Goal: Complete application form: Complete application form

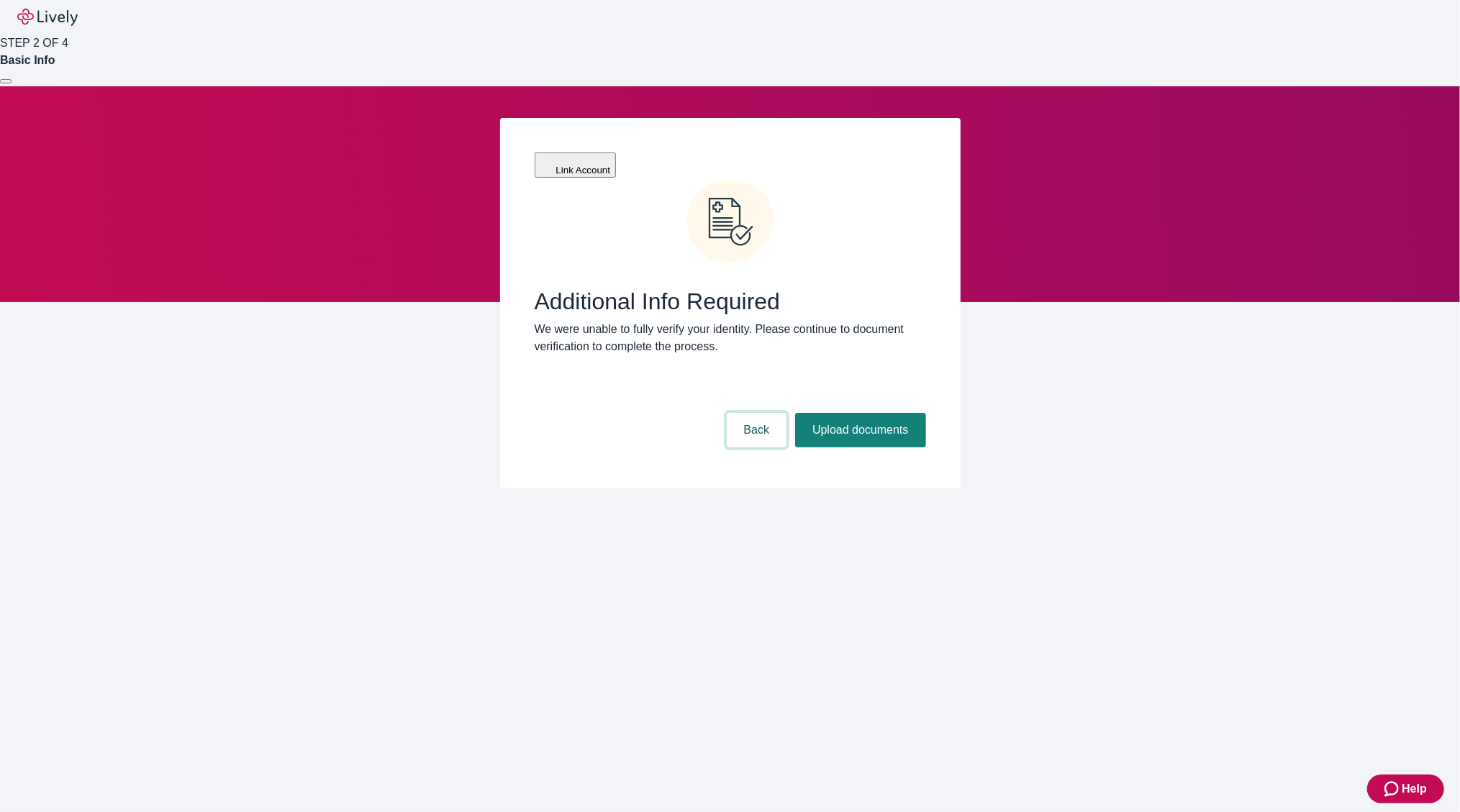
click at [754, 413] on button "Back" at bounding box center [757, 430] width 60 height 35
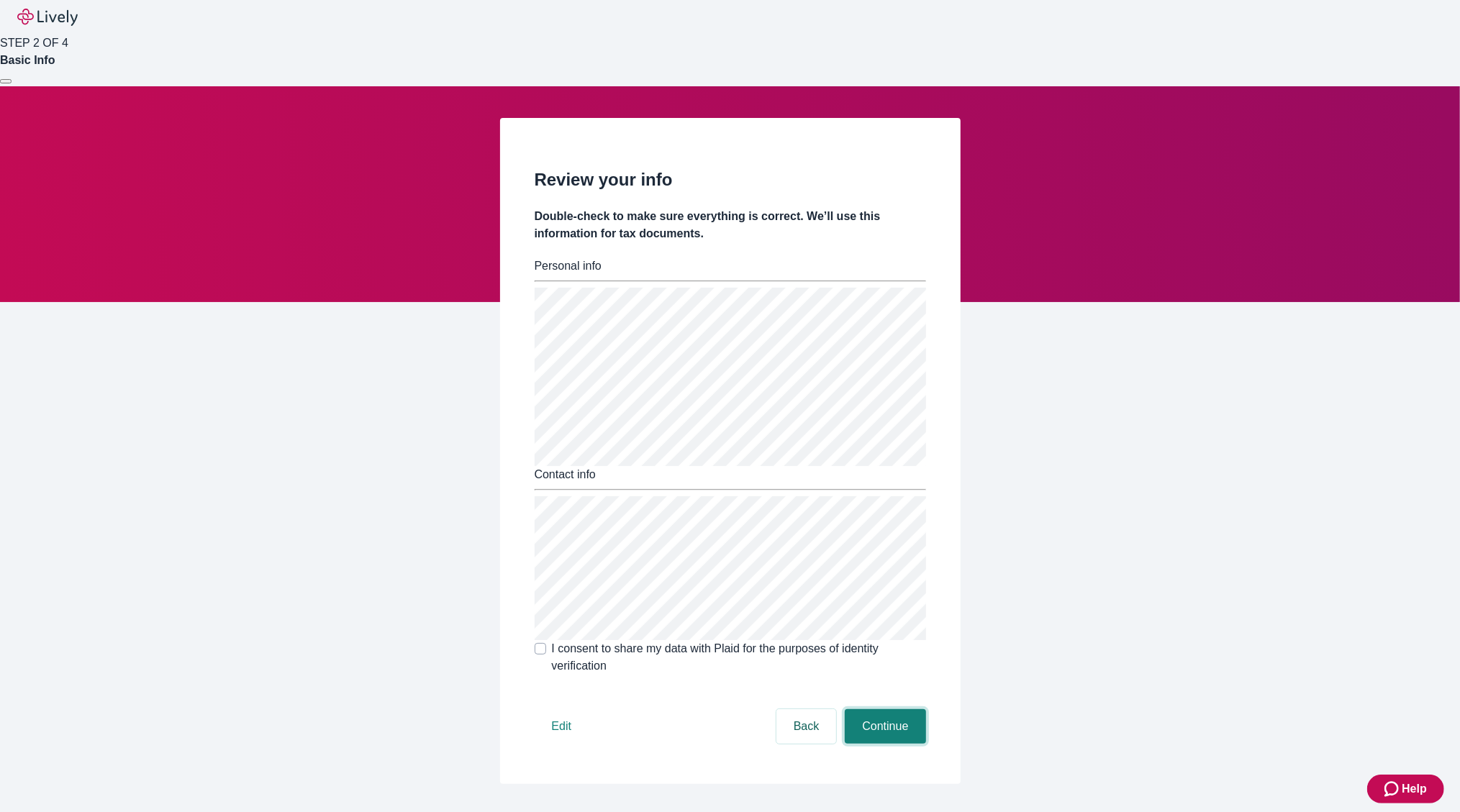
click at [885, 744] on button "Continue" at bounding box center [885, 727] width 81 height 35
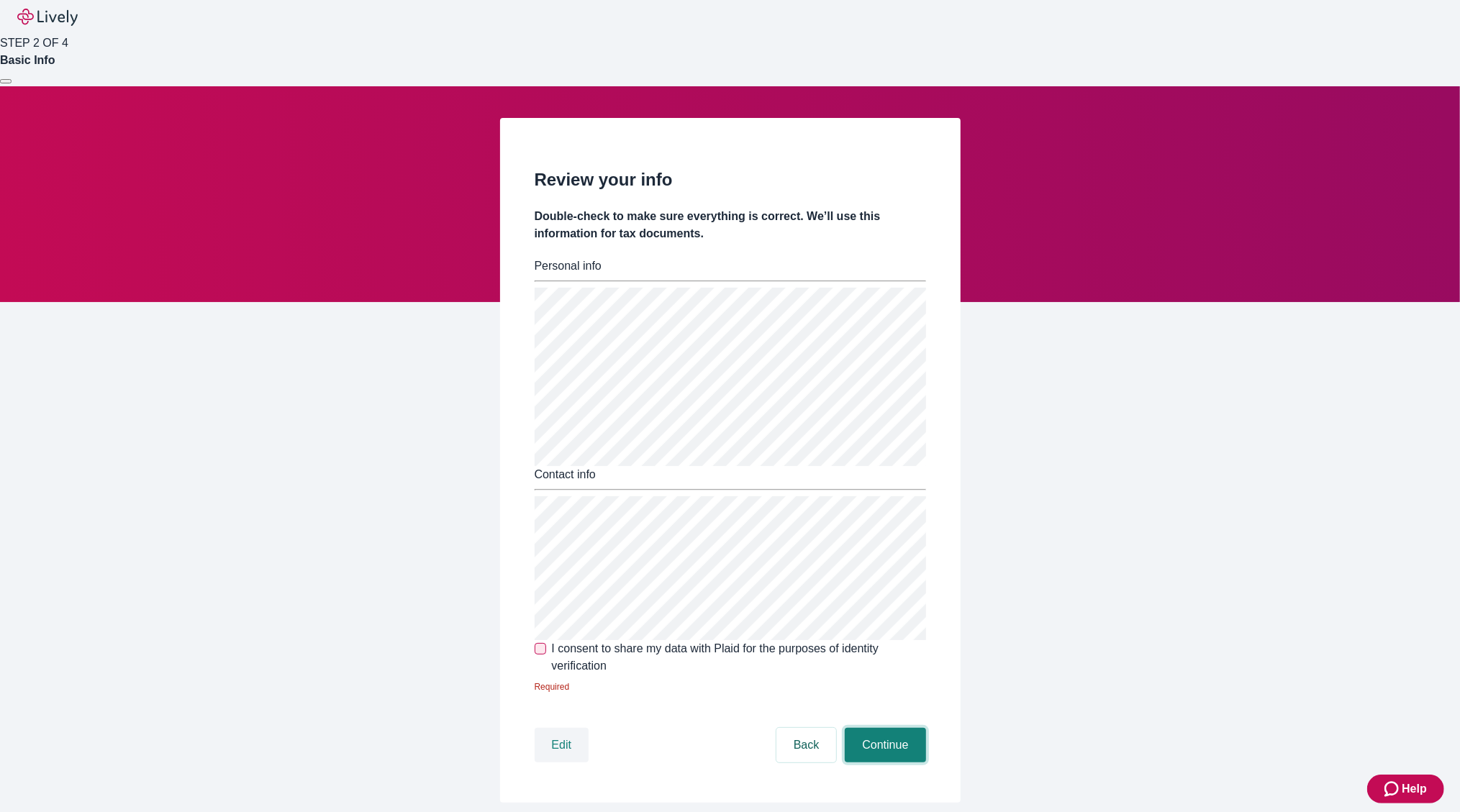
scroll to position [74, 0]
click at [6, 82] on div at bounding box center [6, 82] width 0 height 0
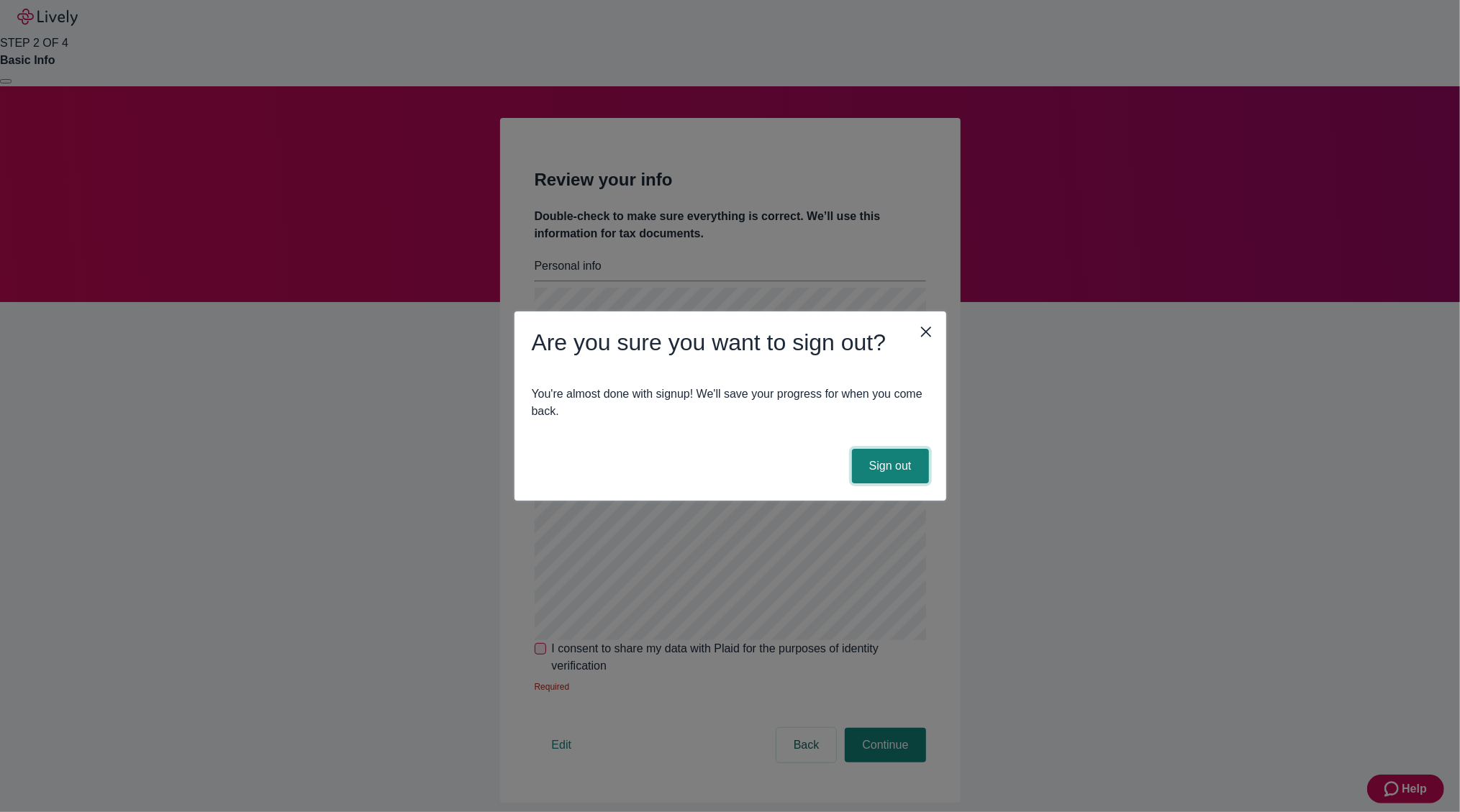
click at [889, 470] on button "Sign out" at bounding box center [890, 466] width 77 height 35
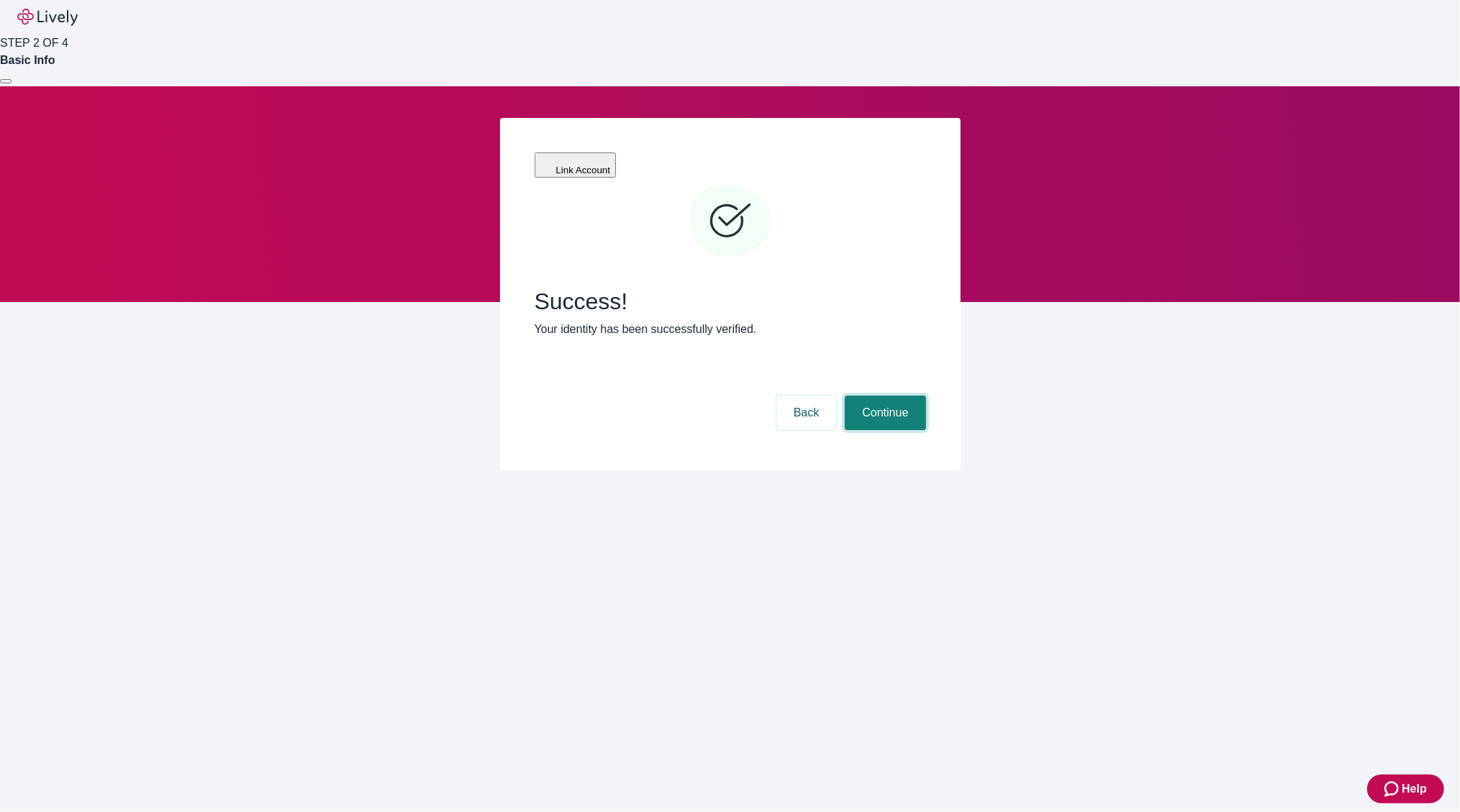
click at [908, 395] on button "Continue" at bounding box center [885, 413] width 81 height 35
